Goal: Task Accomplishment & Management: Manage account settings

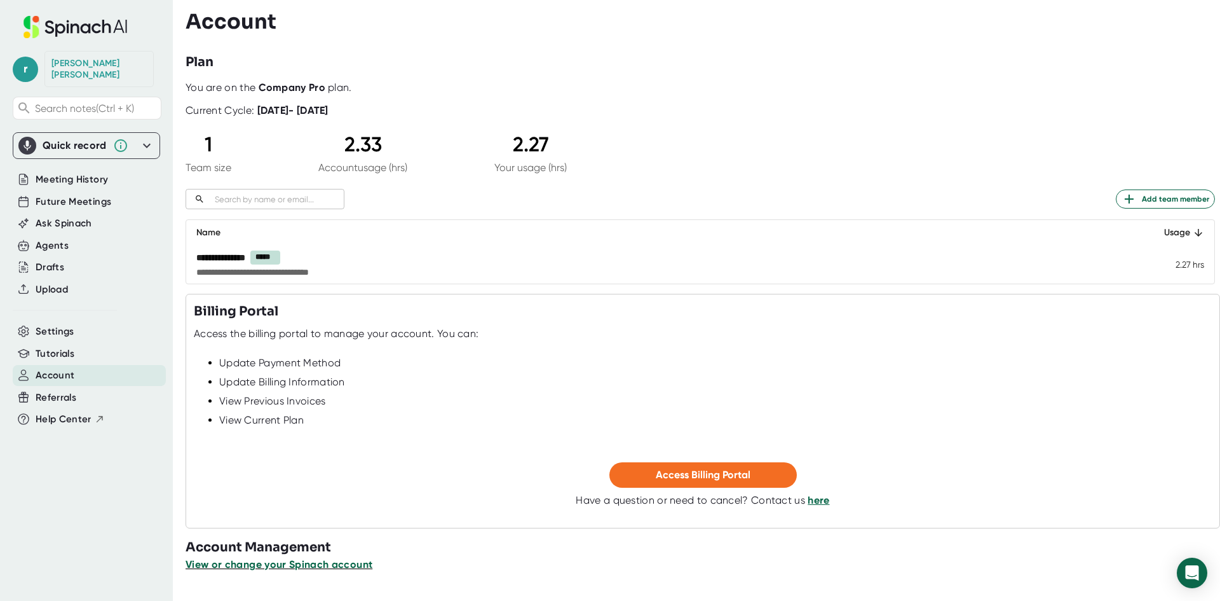
click at [308, 559] on span "View or change your Spinach account" at bounding box center [279, 564] width 187 height 12
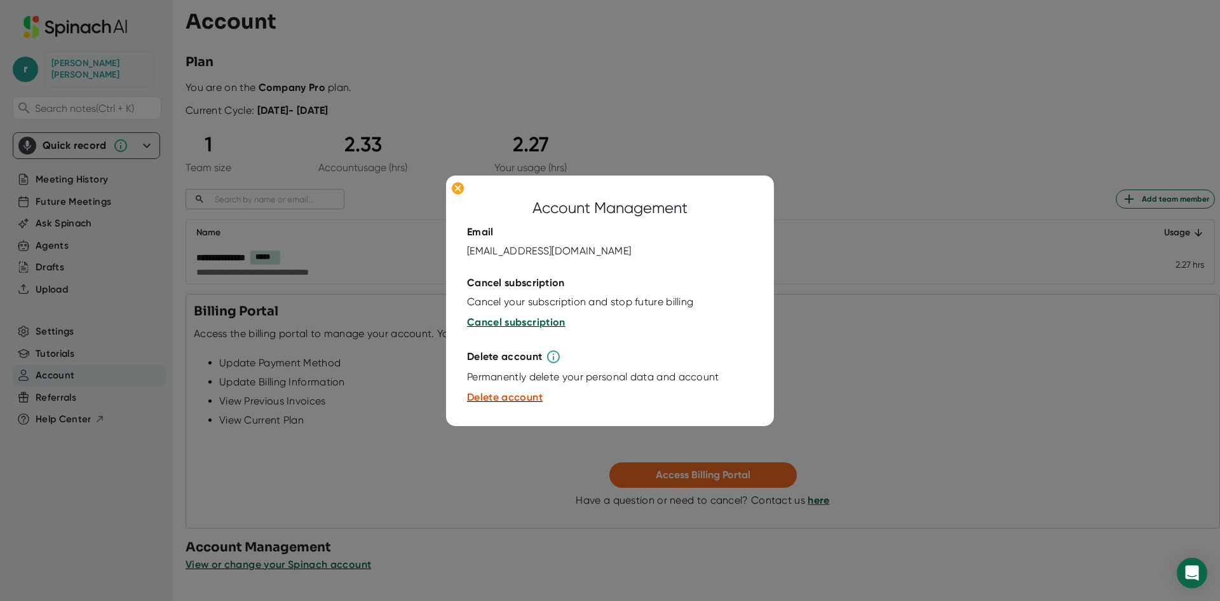
click at [521, 318] on span "Cancel subscription" at bounding box center [516, 322] width 99 height 12
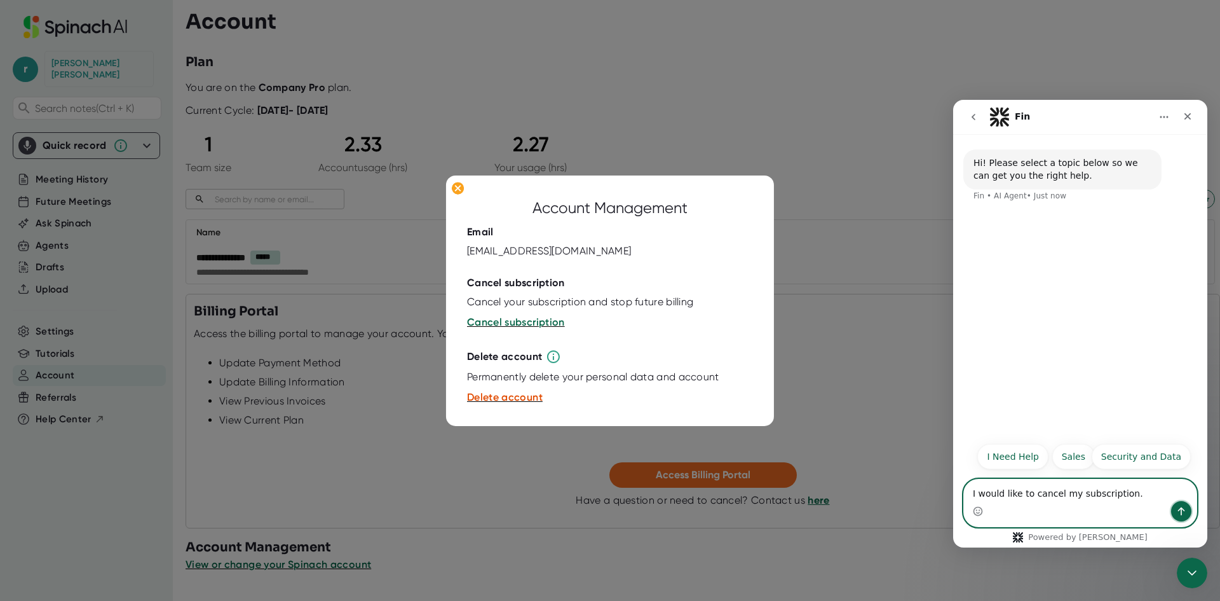
click at [1181, 510] on icon "Send a message…" at bounding box center [1182, 511] width 10 height 10
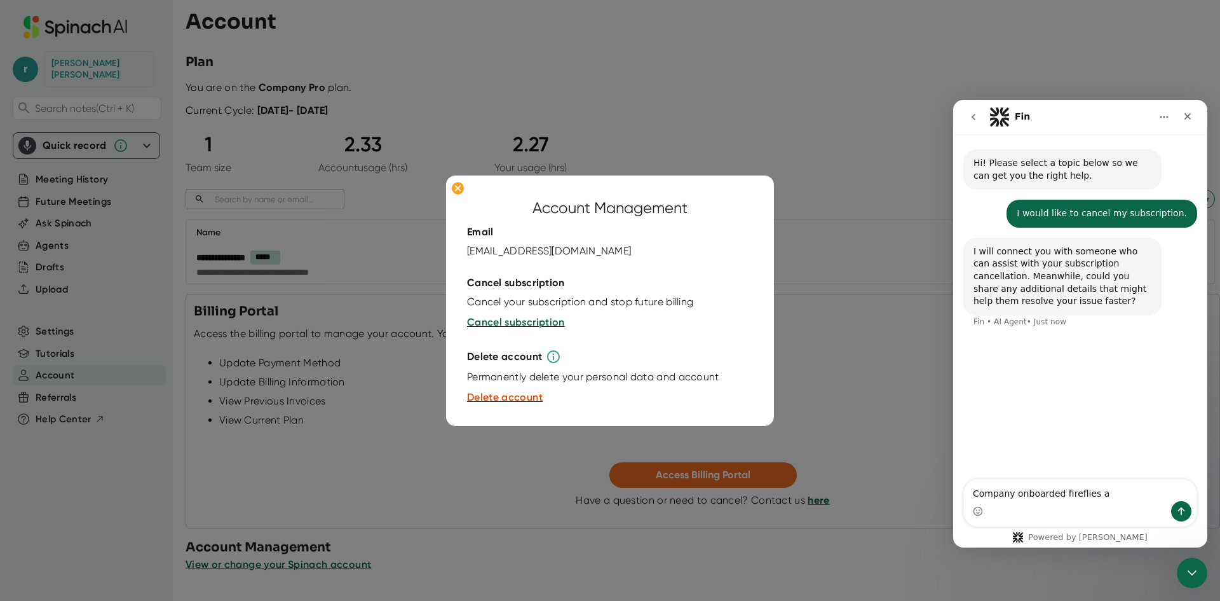
type textarea "Company onboarded fireflies ai"
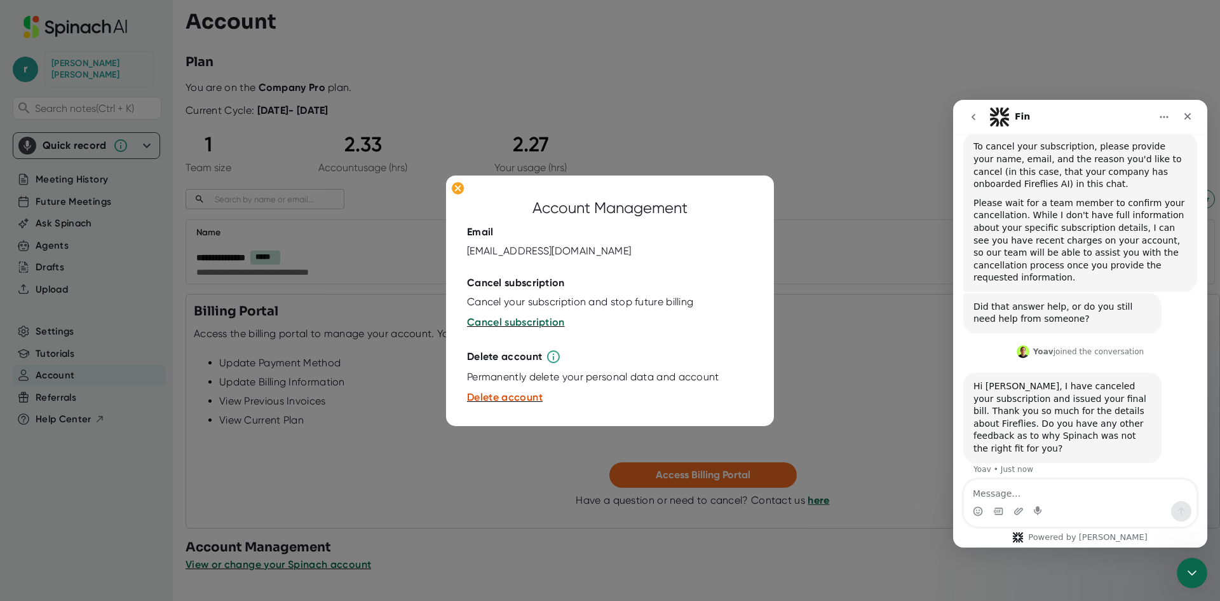
scroll to position [228, 0]
click at [1058, 494] on textarea "Message…" at bounding box center [1080, 490] width 233 height 22
type textarea "Not at this time. Thank you"
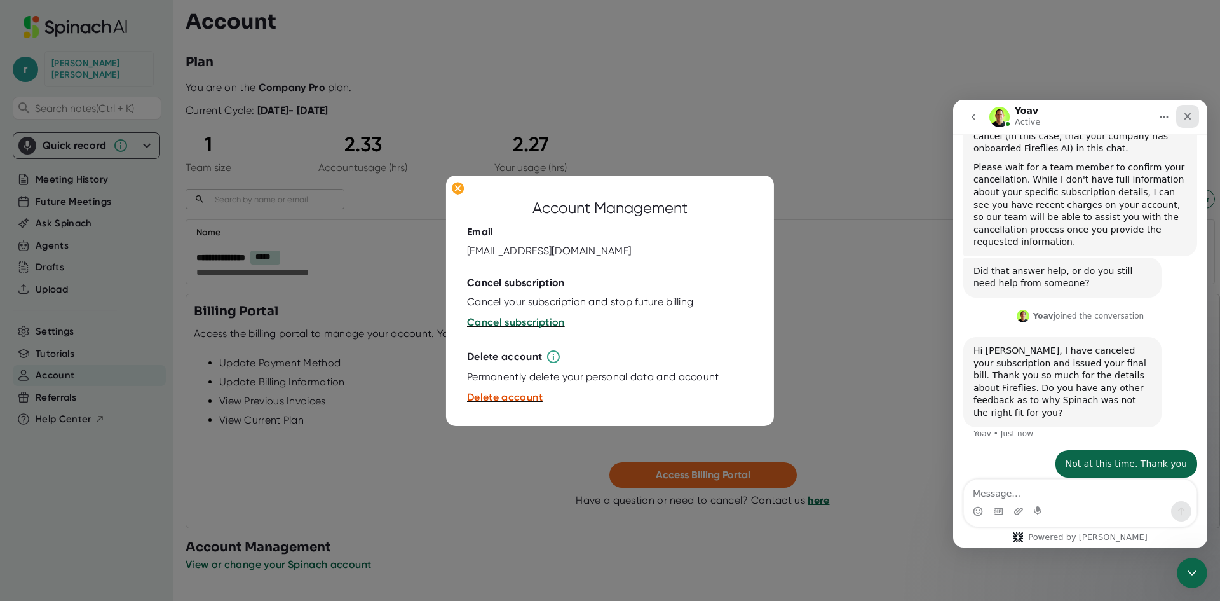
click at [1186, 112] on icon "Close" at bounding box center [1188, 116] width 10 height 10
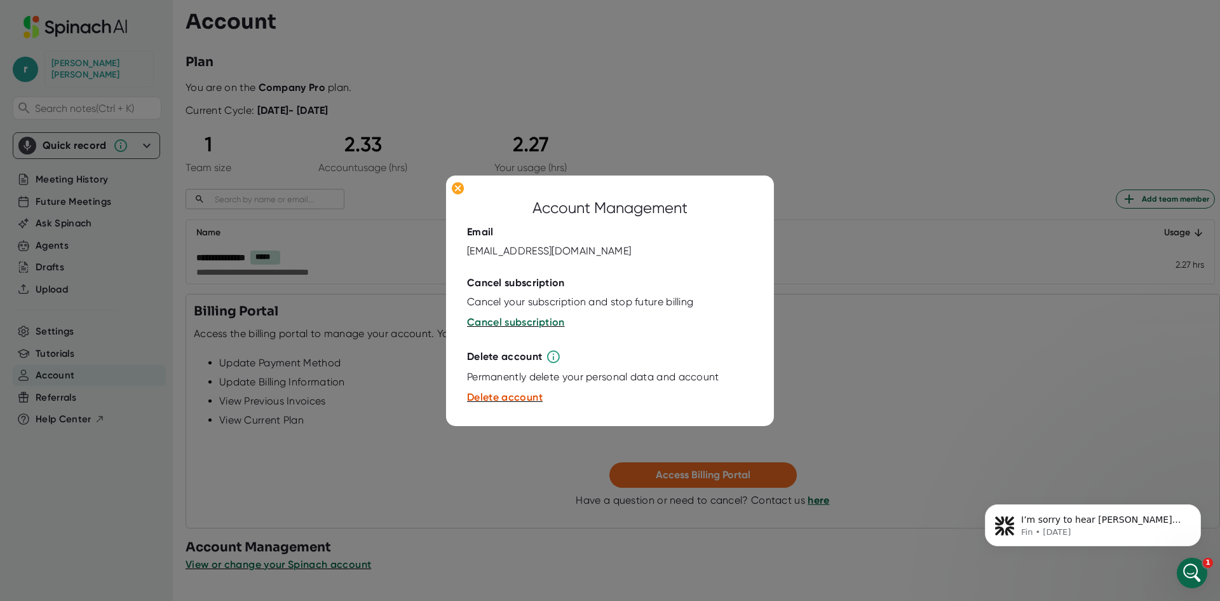
scroll to position [0, 0]
click at [461, 188] on ellipse at bounding box center [458, 188] width 12 height 13
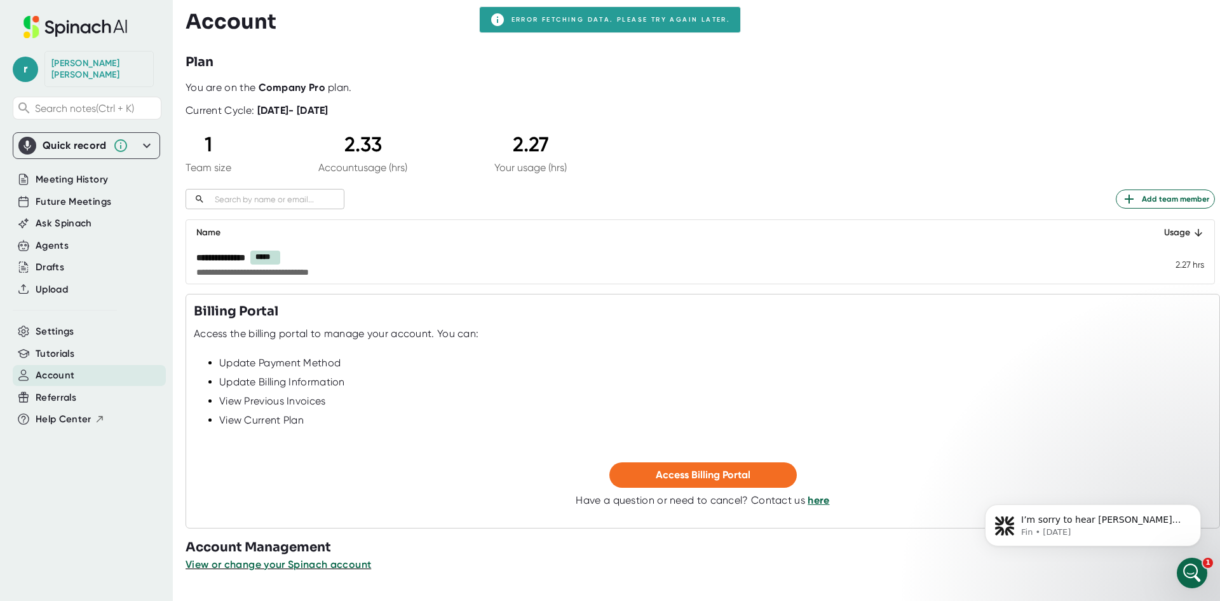
click at [80, 196] on span "Future Meetings" at bounding box center [74, 201] width 76 height 15
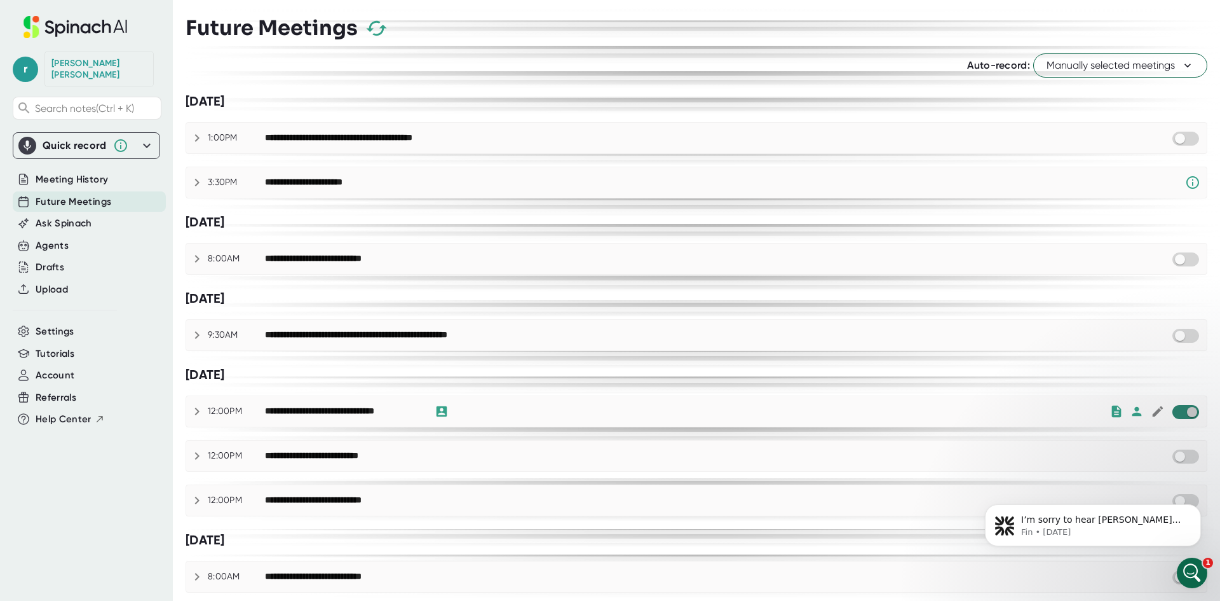
click at [1179, 411] on input "checkbox" at bounding box center [1192, 411] width 36 height 11
checkbox input "true"
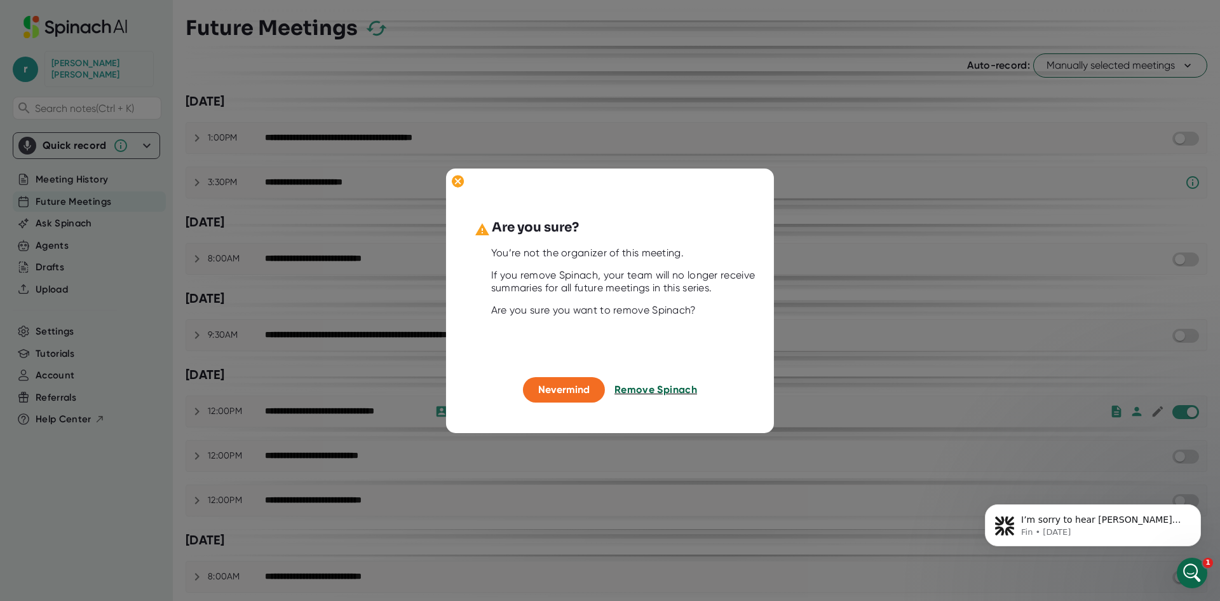
click at [657, 390] on span "Remove Spinach" at bounding box center [656, 389] width 83 height 12
